Goal: Information Seeking & Learning: Compare options

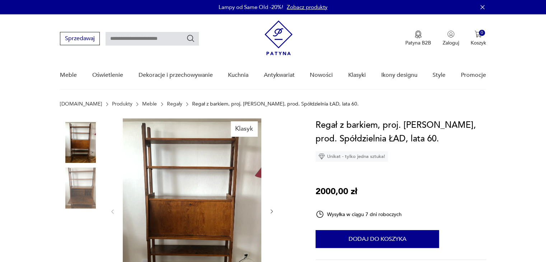
click at [142, 103] on link "Meble" at bounding box center [149, 104] width 15 height 6
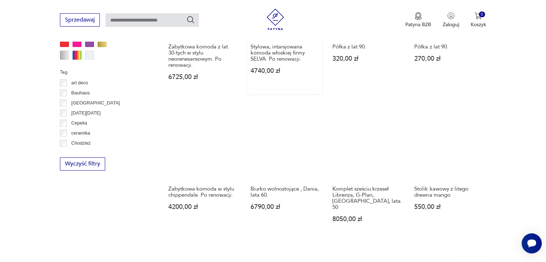
scroll to position [728, 0]
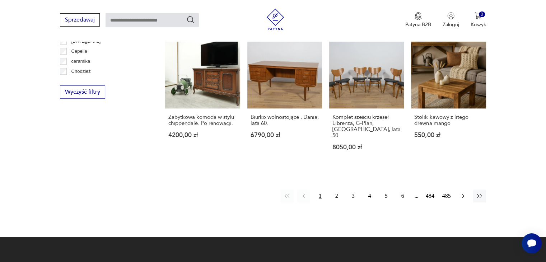
click at [463, 192] on icon "button" at bounding box center [462, 195] width 7 height 7
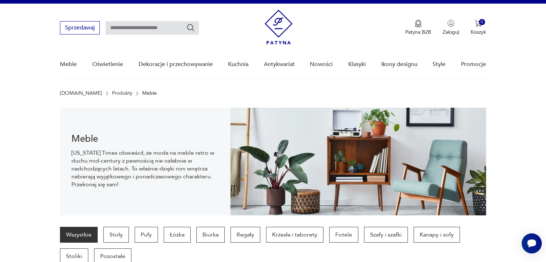
scroll to position [118, 0]
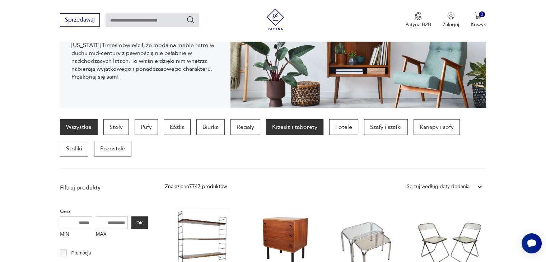
click at [276, 127] on p "Krzesła i taborety" at bounding box center [294, 127] width 57 height 16
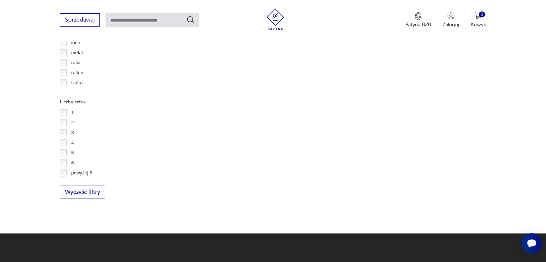
scroll to position [1016, 0]
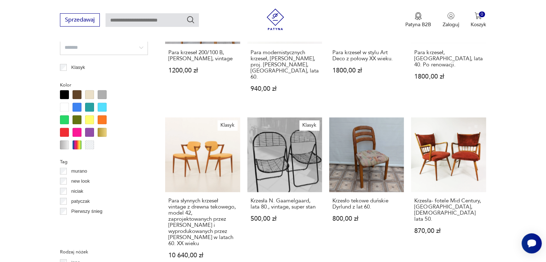
scroll to position [287, 0]
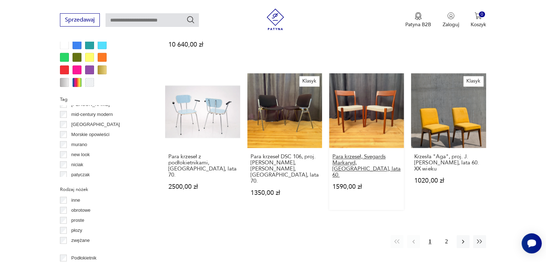
scroll to position [765, 0]
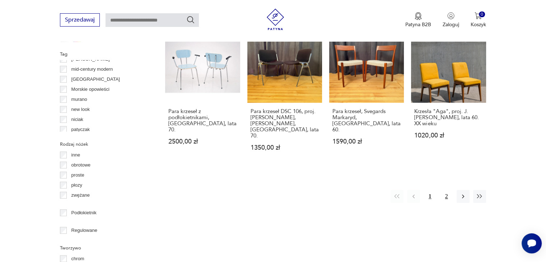
click at [442, 190] on button "2" at bounding box center [446, 196] width 13 height 13
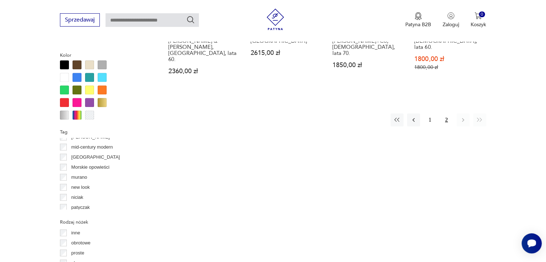
scroll to position [729, 0]
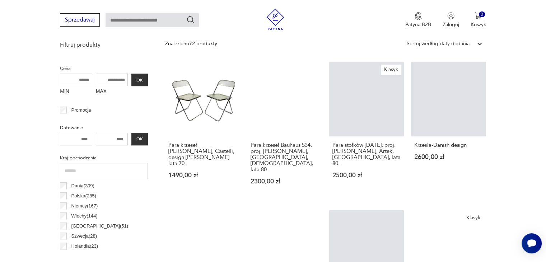
scroll to position [262, 0]
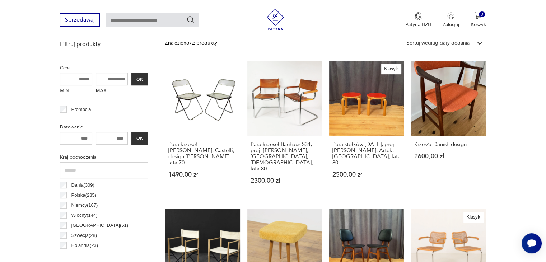
drag, startPoint x: 100, startPoint y: 74, endPoint x: 128, endPoint y: 76, distance: 27.7
click at [128, 76] on input "MAX" at bounding box center [112, 79] width 32 height 13
drag, startPoint x: 128, startPoint y: 76, endPoint x: 90, endPoint y: 76, distance: 37.3
click at [90, 76] on div "MIN MAX OK" at bounding box center [104, 85] width 88 height 24
click at [103, 79] on input "MAX" at bounding box center [112, 79] width 32 height 13
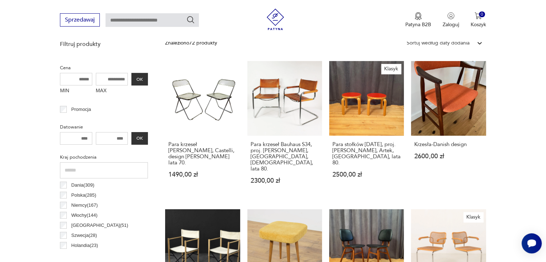
click at [103, 79] on input "MAX" at bounding box center [112, 79] width 32 height 13
click at [109, 79] on input "MAX" at bounding box center [112, 79] width 32 height 13
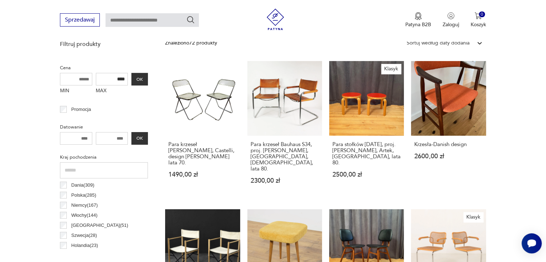
type input "****"
click at [133, 79] on button "OK" at bounding box center [139, 79] width 17 height 13
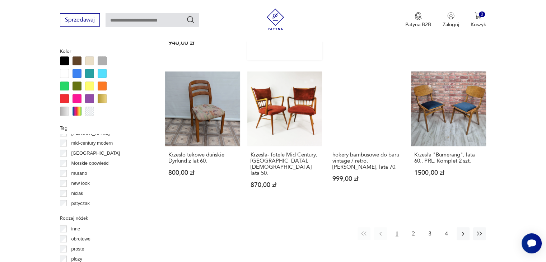
scroll to position [693, 0]
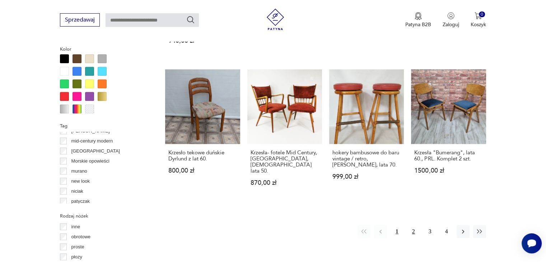
click at [413, 225] on button "2" at bounding box center [413, 231] width 13 height 13
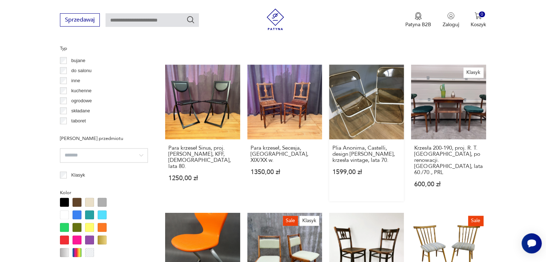
scroll to position [657, 0]
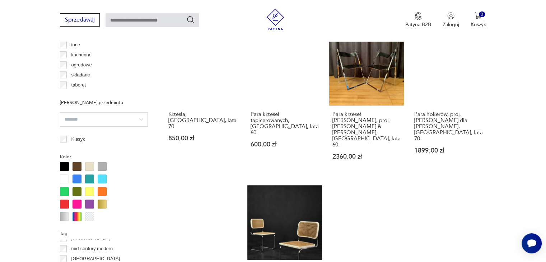
scroll to position [729, 0]
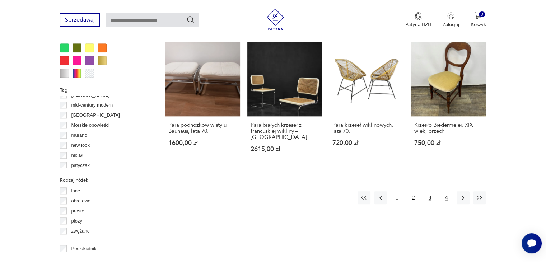
click at [445, 191] on button "4" at bounding box center [446, 197] width 13 height 13
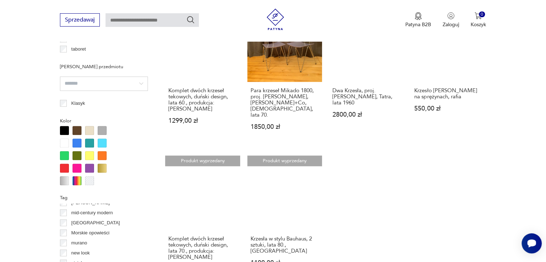
scroll to position [441, 0]
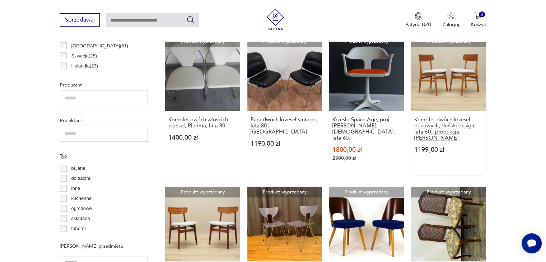
click at [444, 117] on h3 "Komplet dwóch krzeseł bukowych, duński design, lata 60., produkcja: [PERSON_NAM…" at bounding box center [448, 129] width 68 height 24
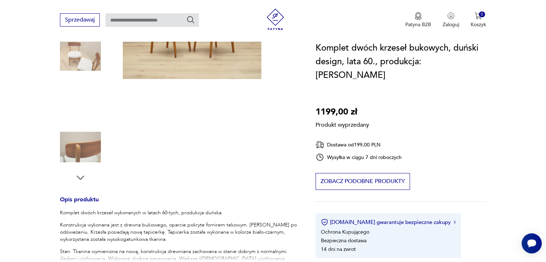
scroll to position [36, 0]
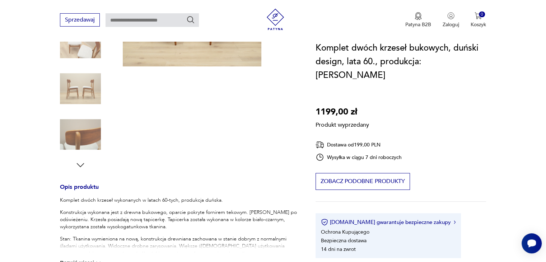
scroll to position [251, 0]
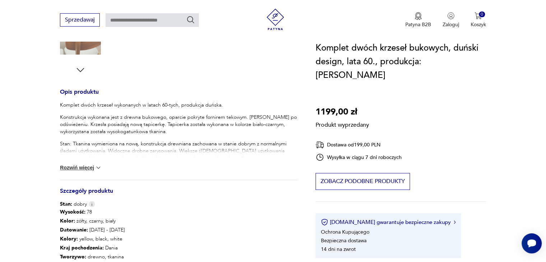
click at [69, 169] on button "Rozwiń więcej" at bounding box center [81, 167] width 42 height 7
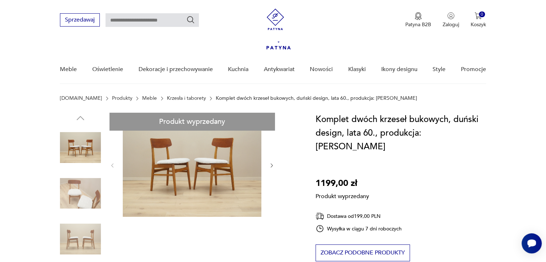
scroll to position [0, 0]
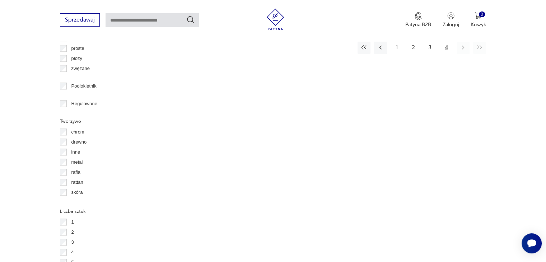
scroll to position [943, 0]
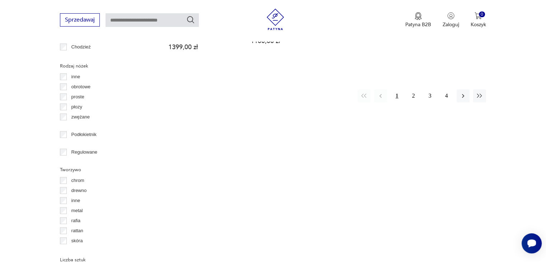
drag, startPoint x: 69, startPoint y: 226, endPoint x: 62, endPoint y: 222, distance: 7.3
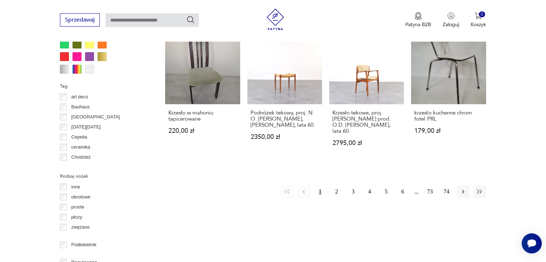
click at [66, 184] on div "Filtruj produkty Cena MIN MAX **** OK Promocja Datowanie OK Kraj pochodzenia Da…" at bounding box center [104, 18] width 88 height 897
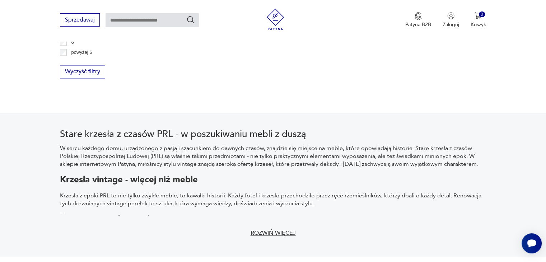
scroll to position [1016, 0]
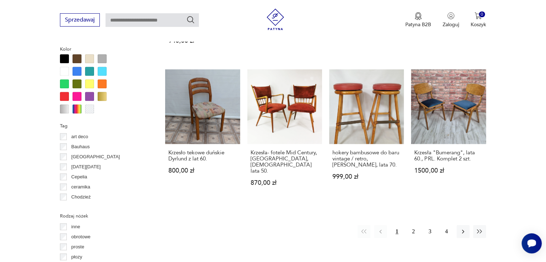
scroll to position [765, 0]
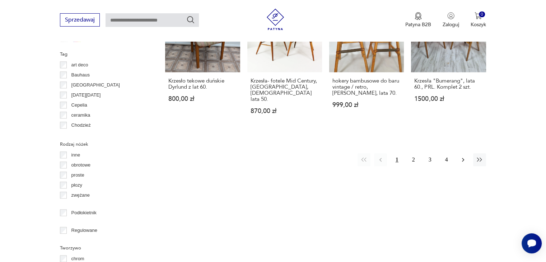
click at [462, 158] on icon "button" at bounding box center [463, 160] width 2 height 4
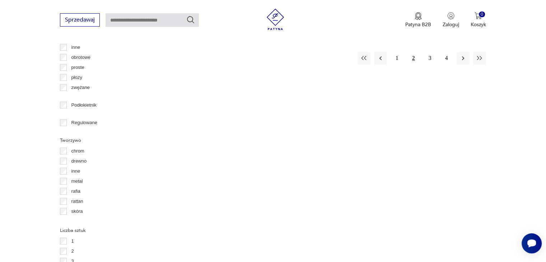
scroll to position [765, 0]
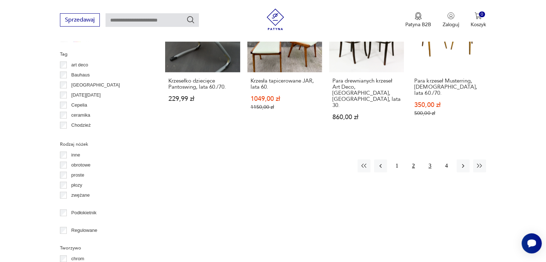
click at [427, 159] on button "3" at bounding box center [430, 165] width 13 height 13
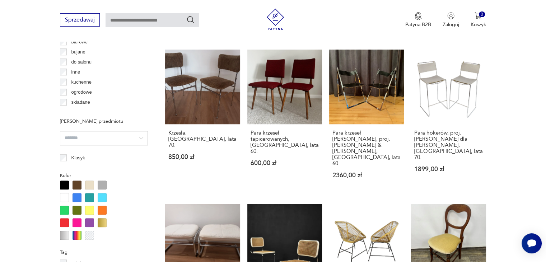
scroll to position [693, 0]
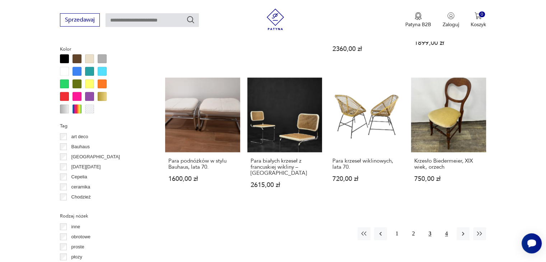
click at [445, 227] on button "4" at bounding box center [446, 233] width 13 height 13
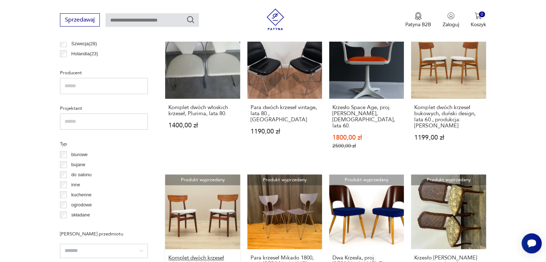
scroll to position [441, 0]
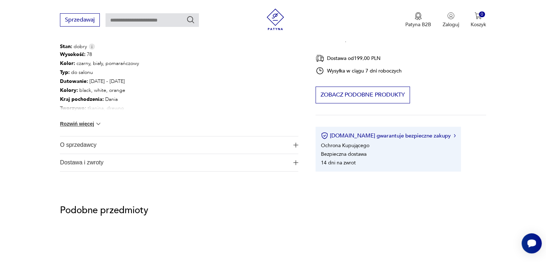
scroll to position [287, 0]
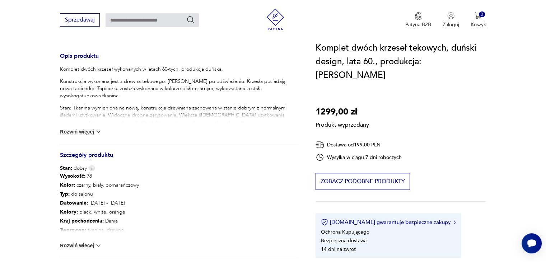
click at [80, 246] on button "Rozwiń więcej" at bounding box center [81, 245] width 42 height 7
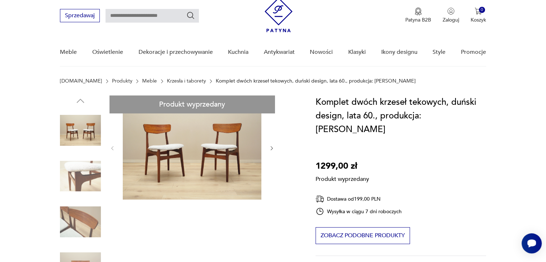
scroll to position [0, 0]
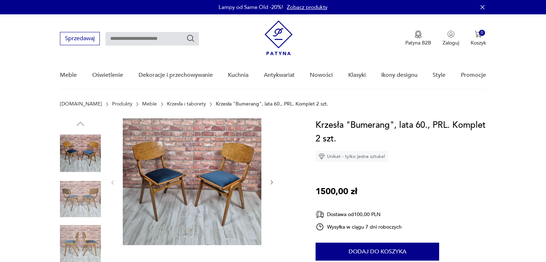
scroll to position [36, 0]
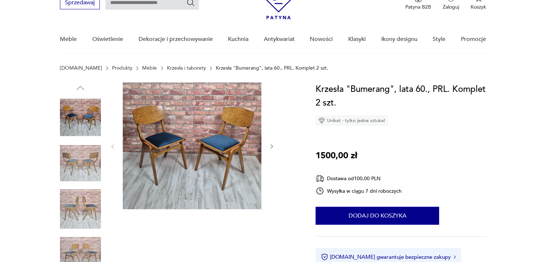
click at [81, 163] on img at bounding box center [80, 163] width 41 height 41
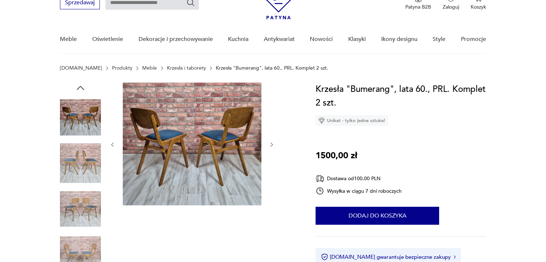
scroll to position [0, 0]
click at [87, 198] on img at bounding box center [80, 208] width 41 height 41
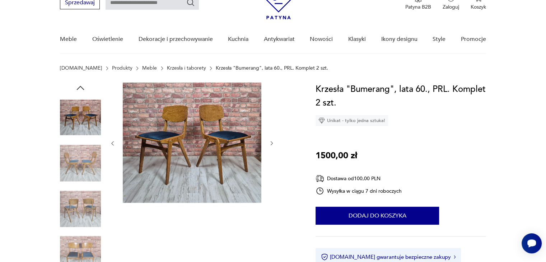
click at [89, 215] on img at bounding box center [80, 208] width 41 height 41
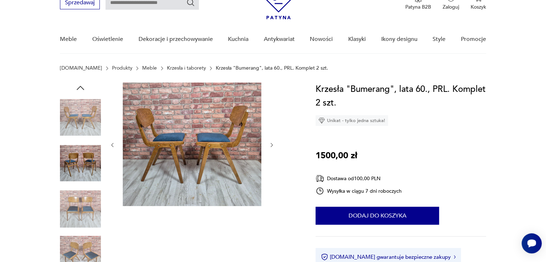
click at [74, 231] on div at bounding box center [80, 186] width 41 height 179
click at [80, 229] on div at bounding box center [80, 209] width 41 height 42
click at [83, 239] on img at bounding box center [80, 254] width 41 height 41
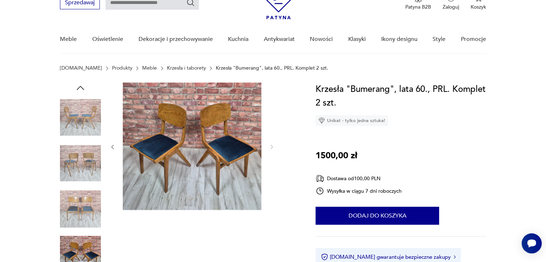
click at [83, 195] on img at bounding box center [80, 208] width 41 height 41
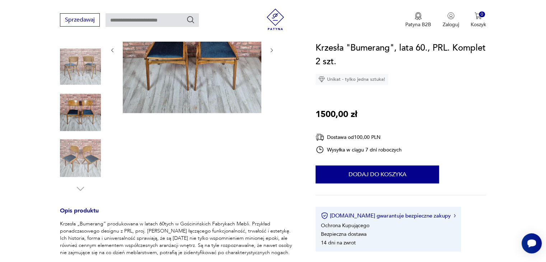
scroll to position [323, 0]
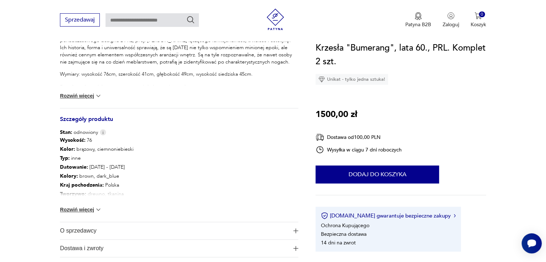
click at [88, 208] on button "Rozwiń więcej" at bounding box center [81, 209] width 42 height 7
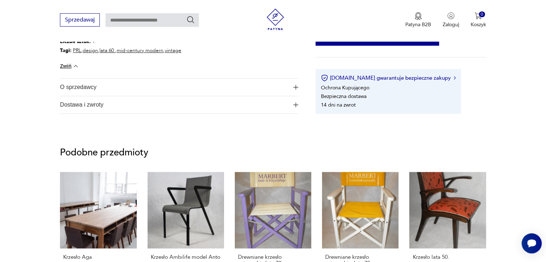
scroll to position [610, 0]
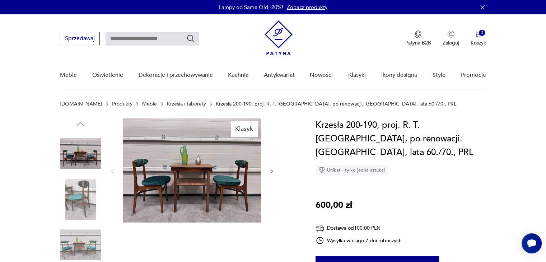
click at [169, 145] on img at bounding box center [192, 170] width 139 height 104
